Goal: Navigation & Orientation: Go to known website

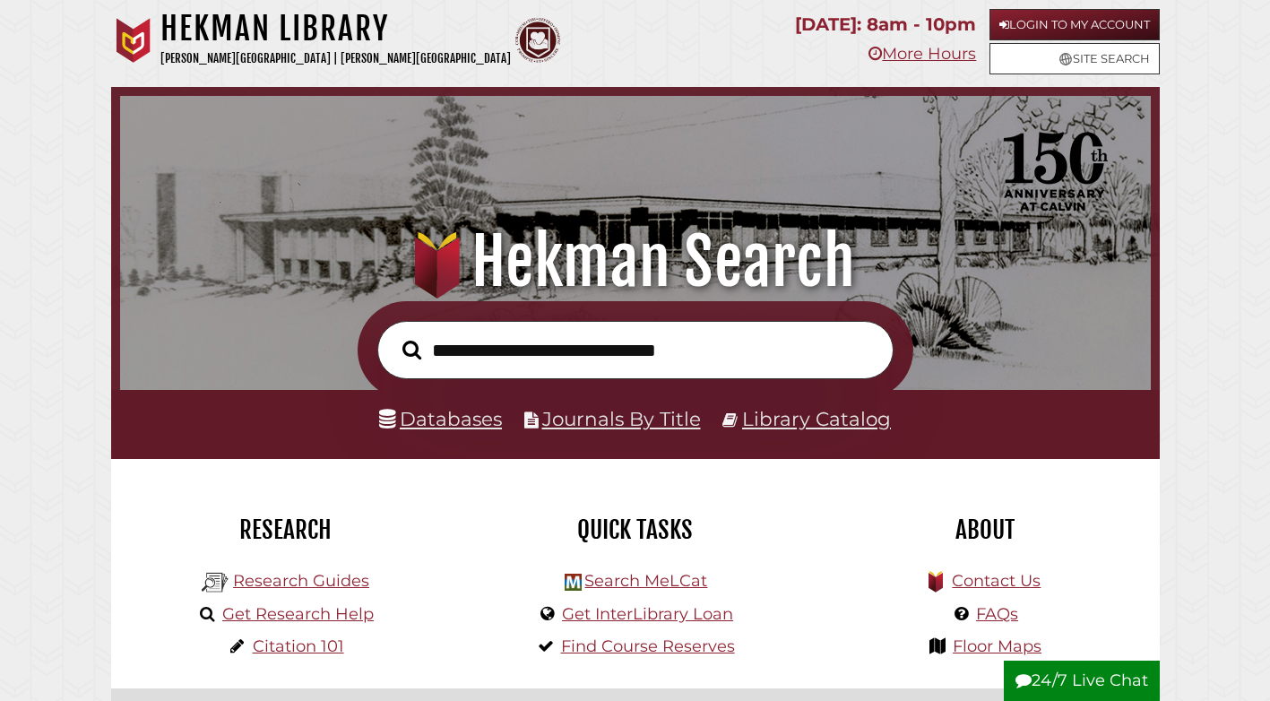
scroll to position [341, 1022]
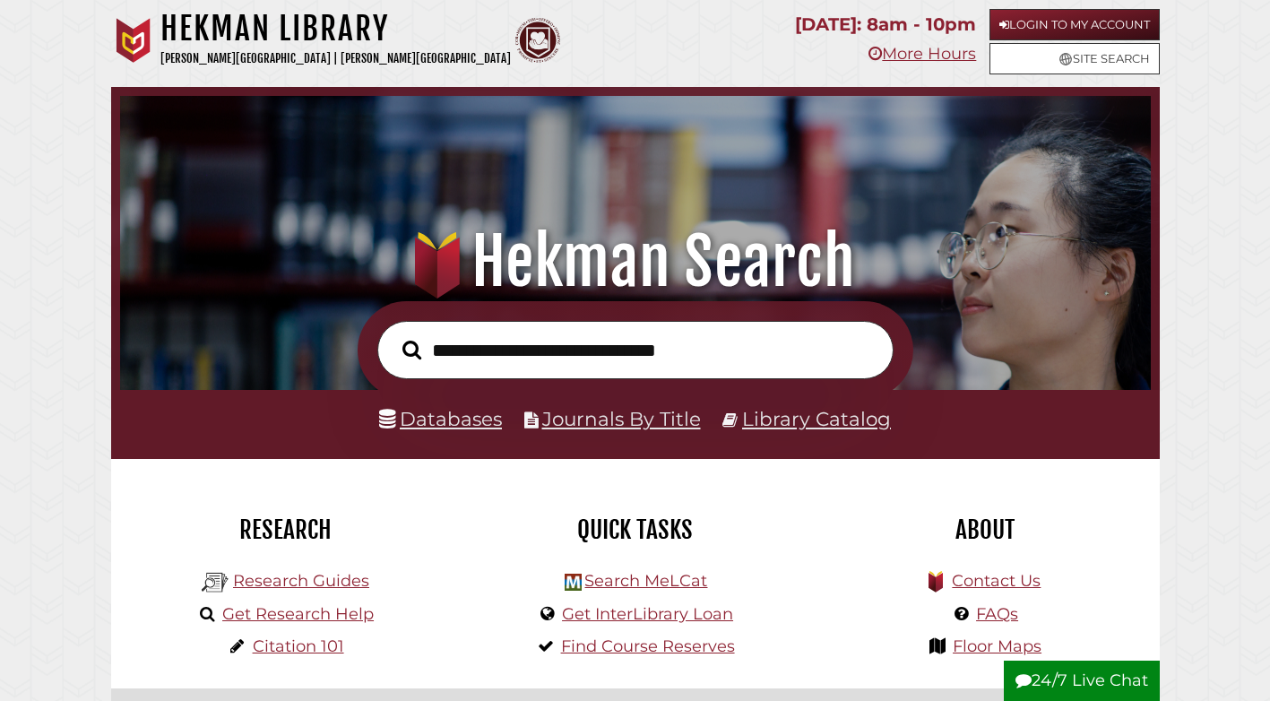
scroll to position [341, 1022]
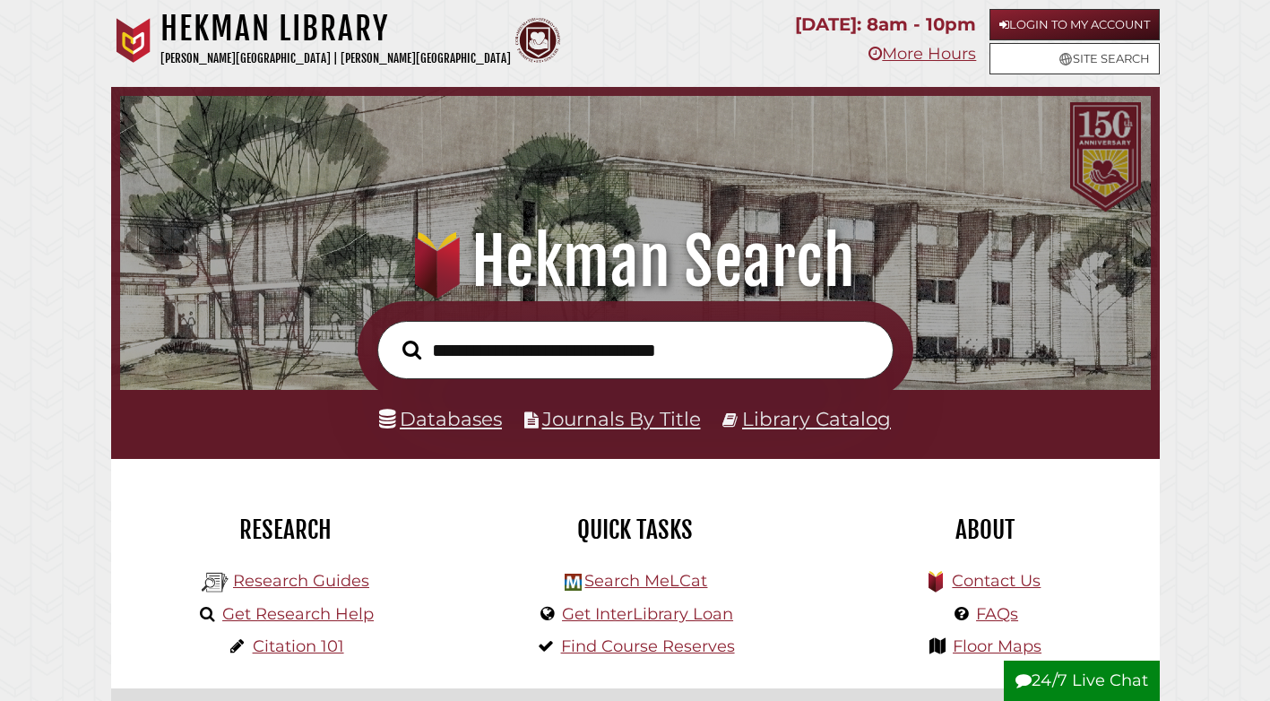
scroll to position [341, 1022]
